Goal: Navigation & Orientation: Find specific page/section

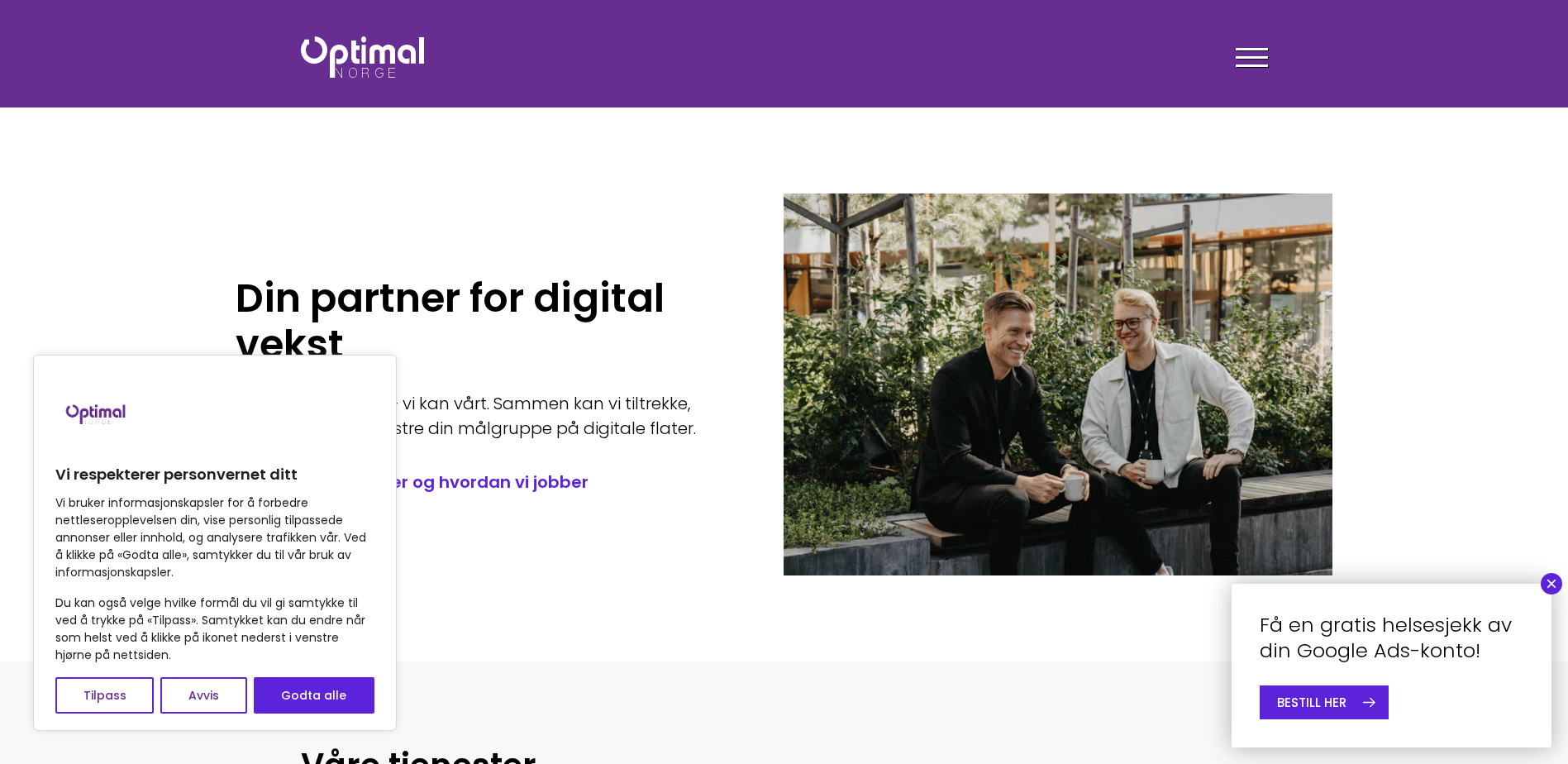
click at [392, 715] on div "Vi respekterer personvernet ditt Vi bruker informasjonskapsler for å forbedre n…" at bounding box center [214, 543] width 364 height 376
click at [375, 712] on div "Vi respekterer personvernet ditt Vi bruker informasjonskapsler for å forbedre n…" at bounding box center [214, 543] width 364 height 376
click at [340, 692] on button "Godta alle" at bounding box center [314, 695] width 121 height 37
checkbox input "true"
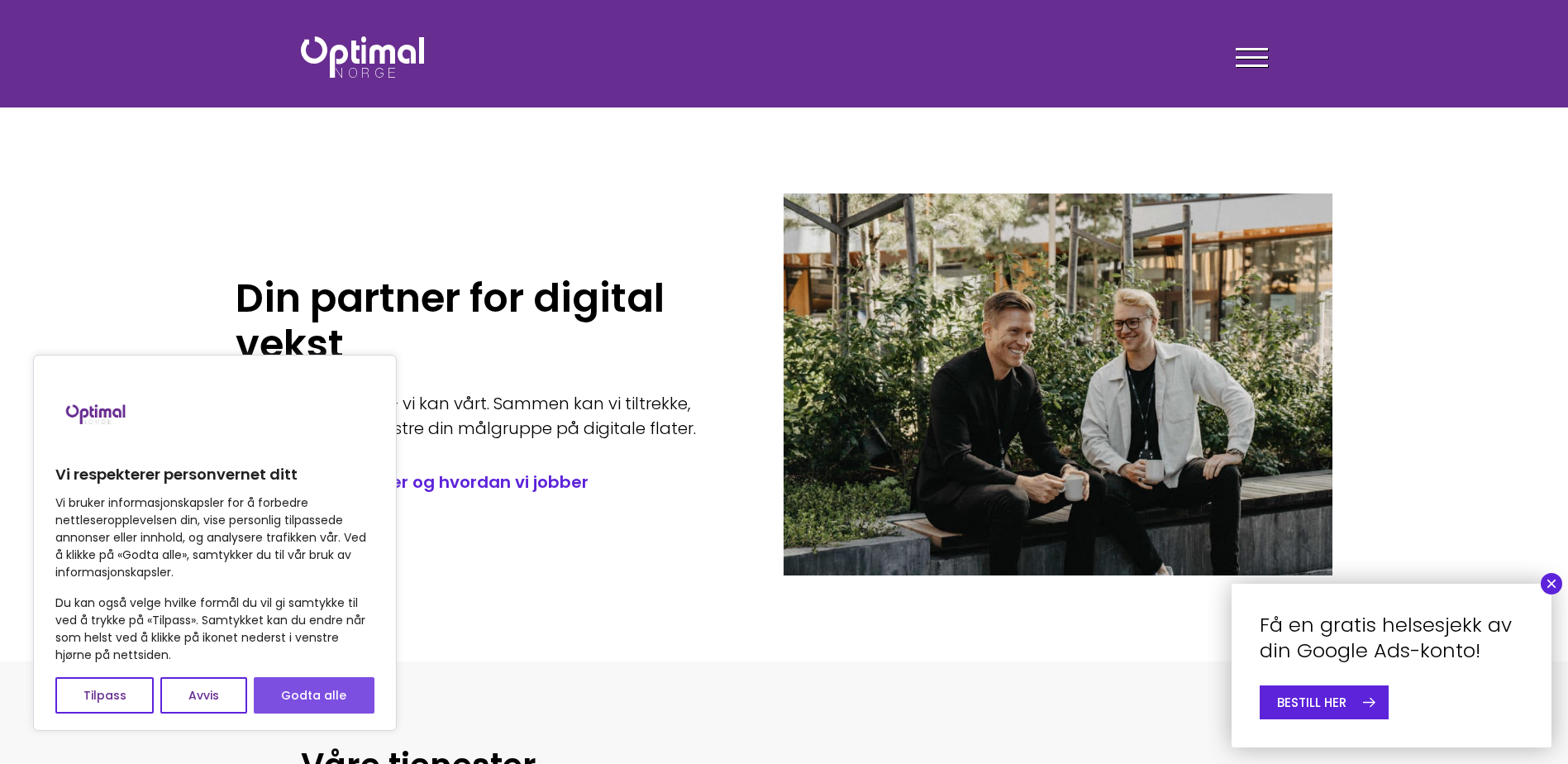
checkbox input "true"
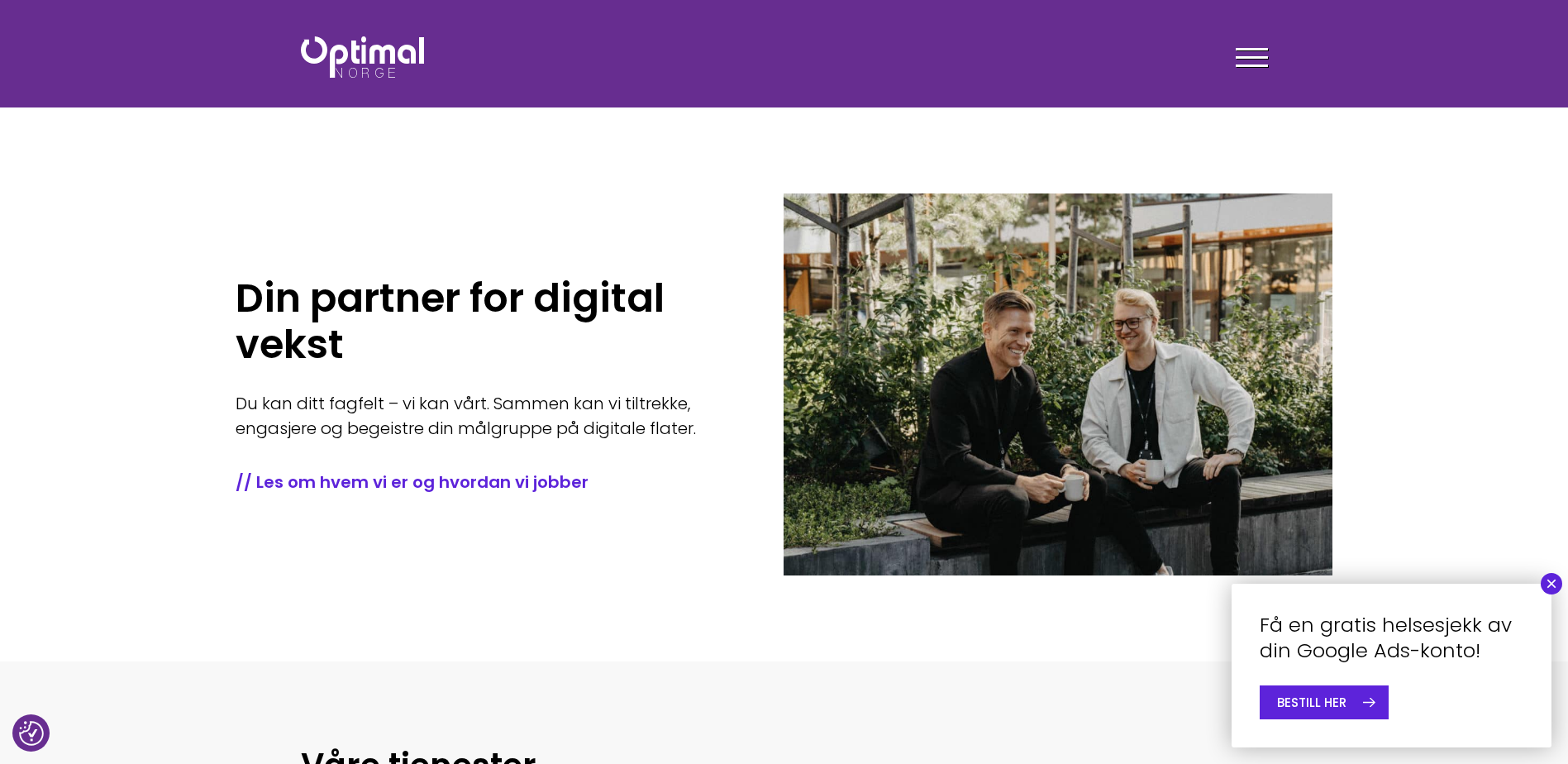
click at [1554, 593] on button "×" at bounding box center [1551, 583] width 22 height 22
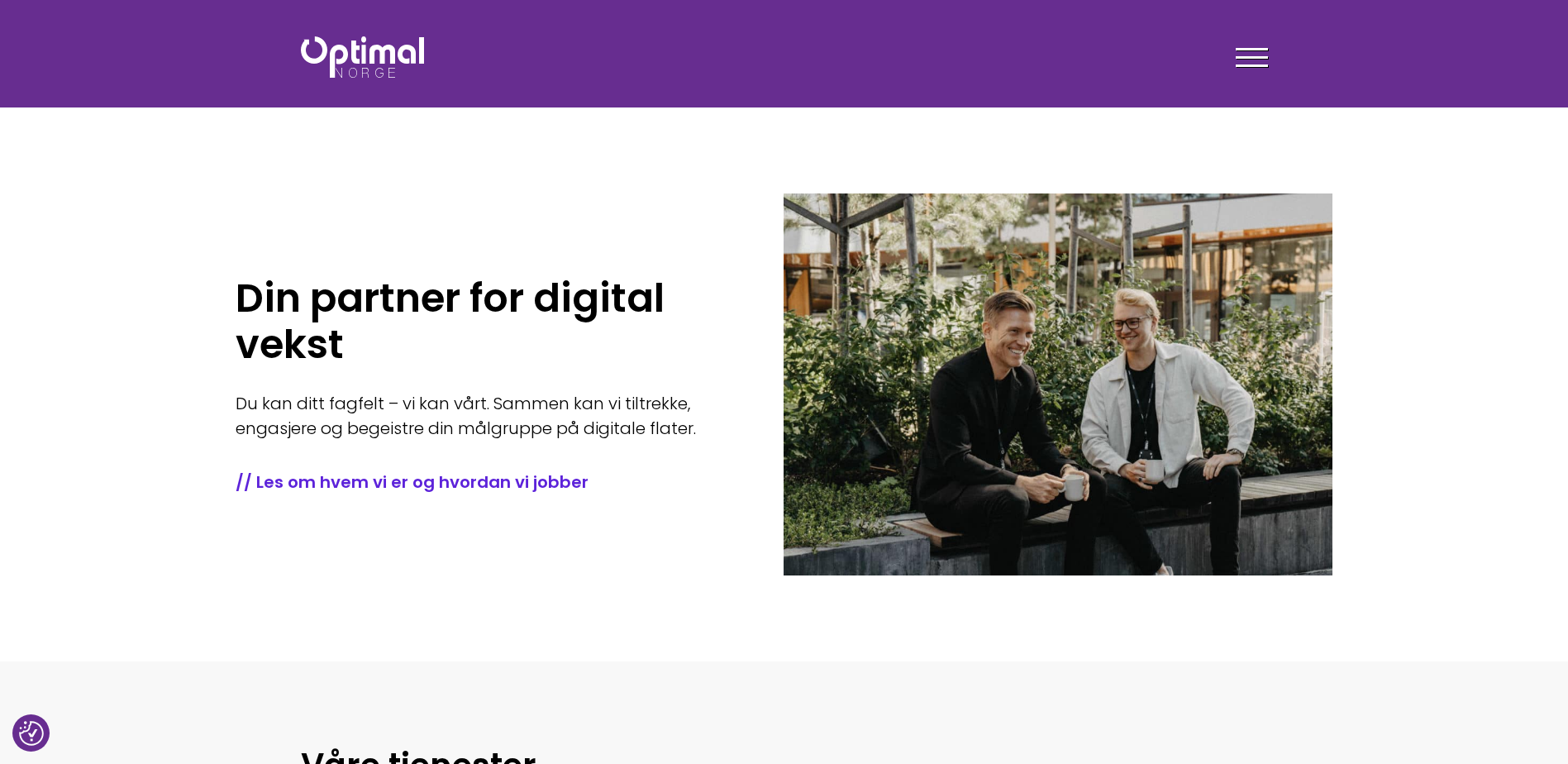
drag, startPoint x: 1193, startPoint y: 81, endPoint x: 914, endPoint y: 110, distance: 280.5
click at [1251, 61] on div at bounding box center [1252, 60] width 32 height 41
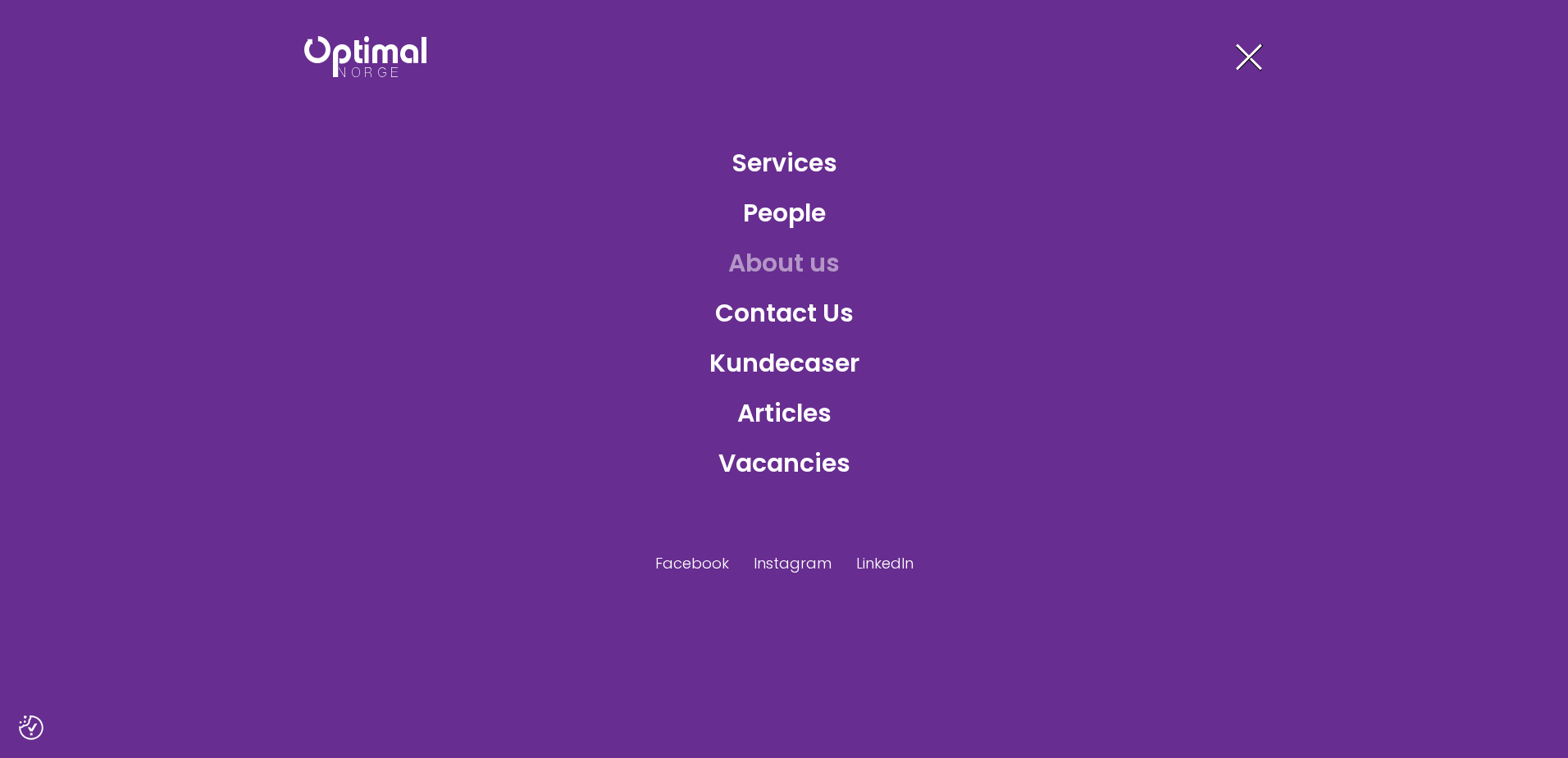
click at [791, 258] on link "About us" at bounding box center [784, 262] width 137 height 53
